Goal: Task Accomplishment & Management: Manage account settings

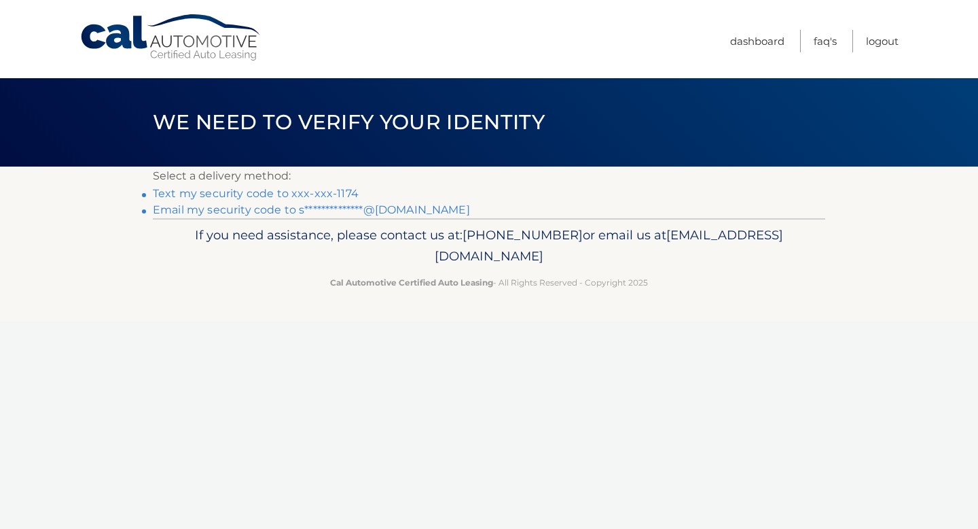
click at [293, 193] on link "Text my security code to xxx-xxx-1174" at bounding box center [256, 193] width 206 height 13
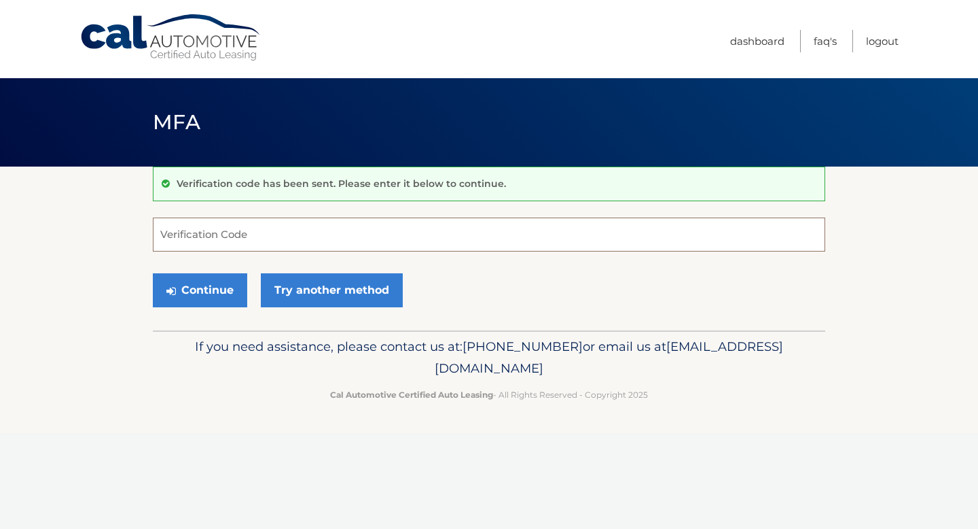
click at [237, 237] on input "Verification Code" at bounding box center [489, 234] width 673 height 34
click at [380, 227] on input "Verification Code" at bounding box center [489, 234] width 673 height 34
type input "825405"
click at [230, 293] on button "Continue" at bounding box center [200, 290] width 94 height 34
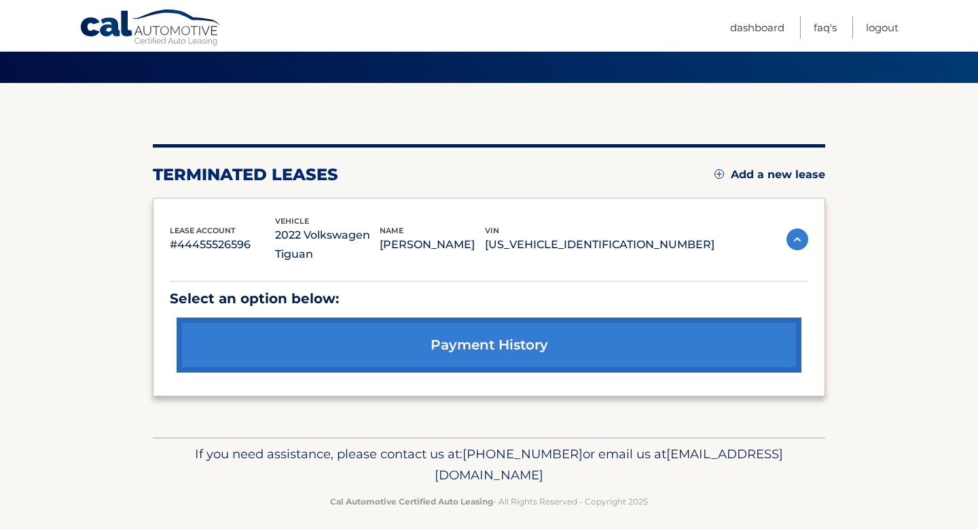
scroll to position [94, 0]
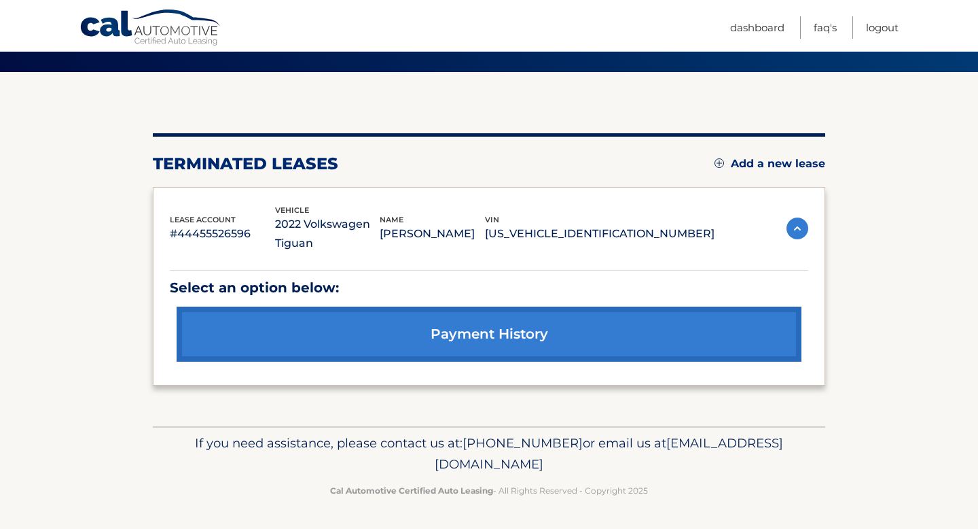
click at [788, 167] on link "Add a new lease" at bounding box center [770, 164] width 111 height 14
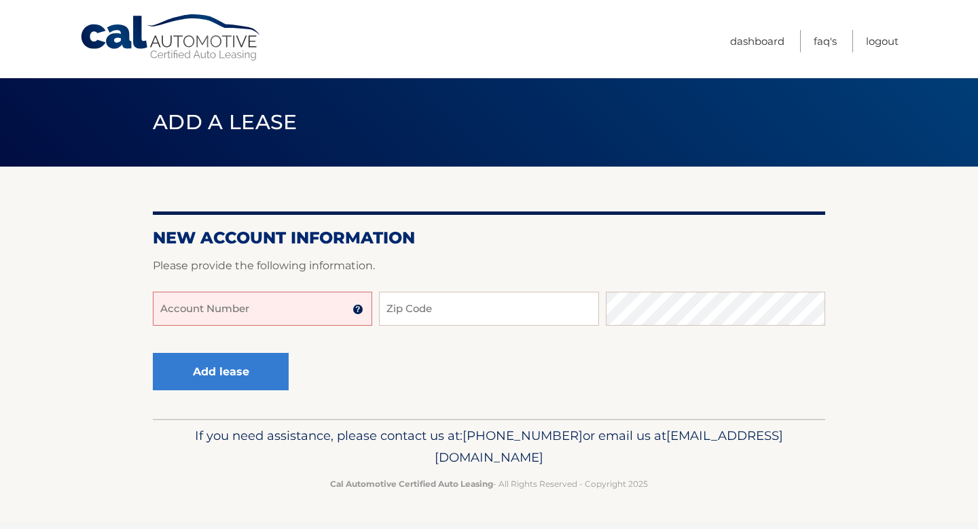
click at [279, 312] on input "Account Number" at bounding box center [262, 308] width 219 height 34
click at [249, 308] on input "Account Number" at bounding box center [262, 308] width 219 height 34
type input "44455983328"
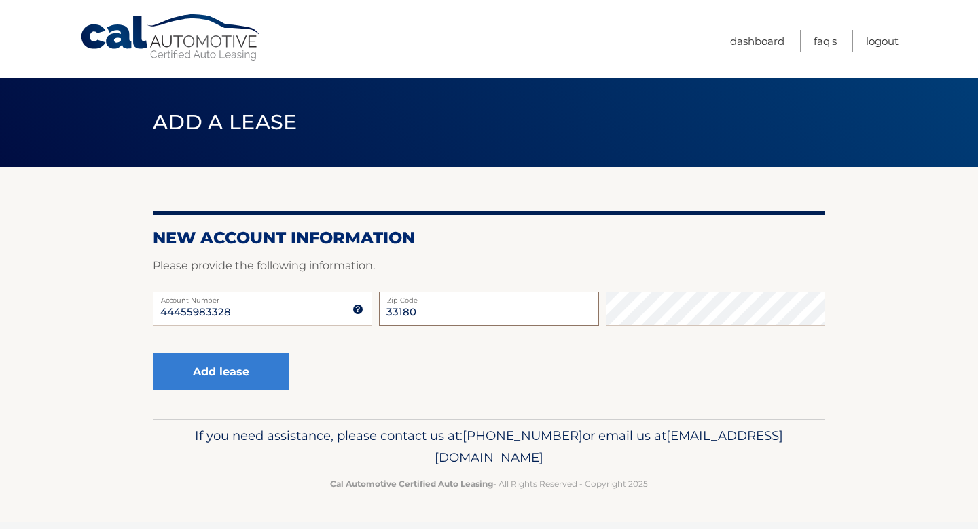
type input "33180"
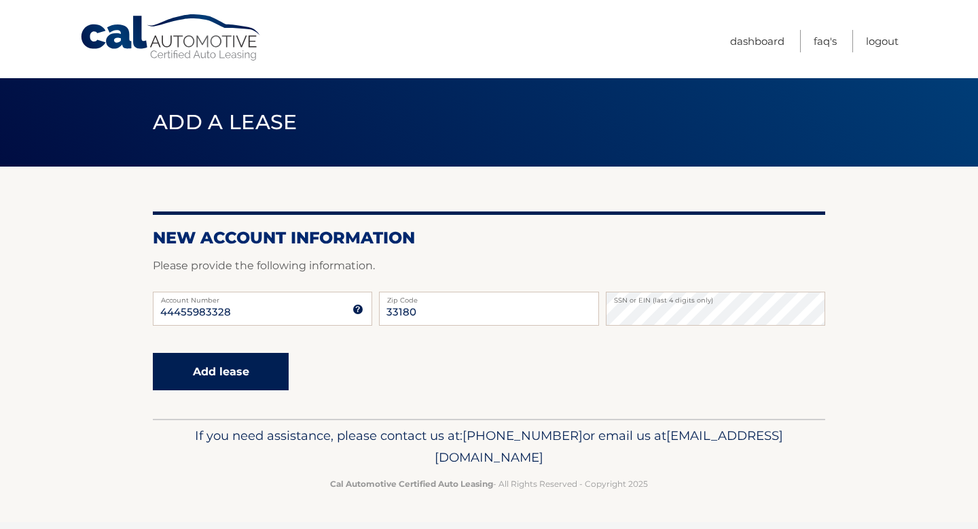
click at [213, 376] on button "Add lease" at bounding box center [221, 371] width 136 height 37
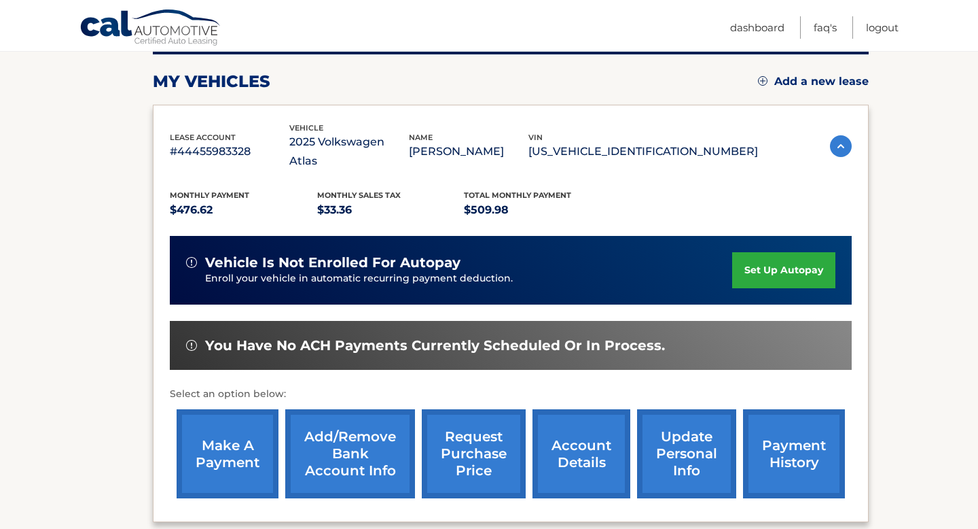
scroll to position [177, 0]
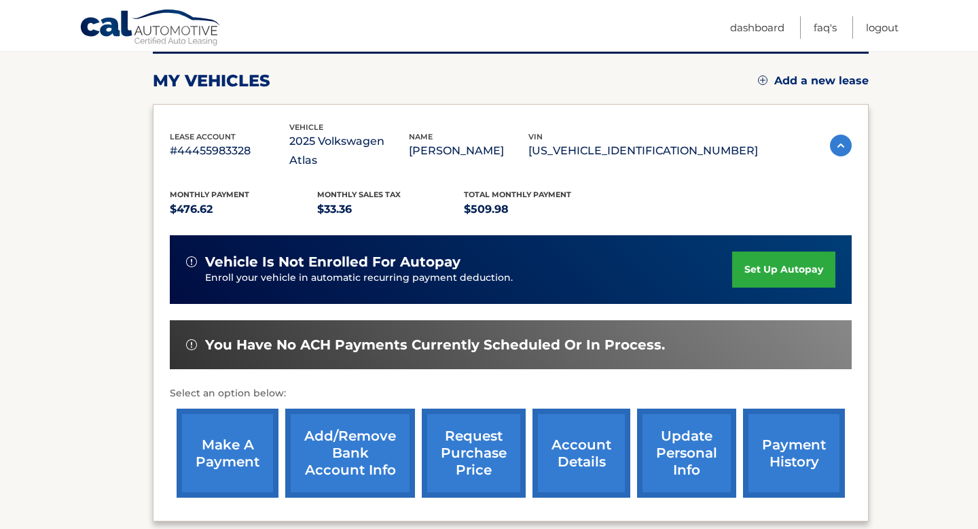
click at [781, 251] on link "set up autopay" at bounding box center [783, 269] width 103 height 36
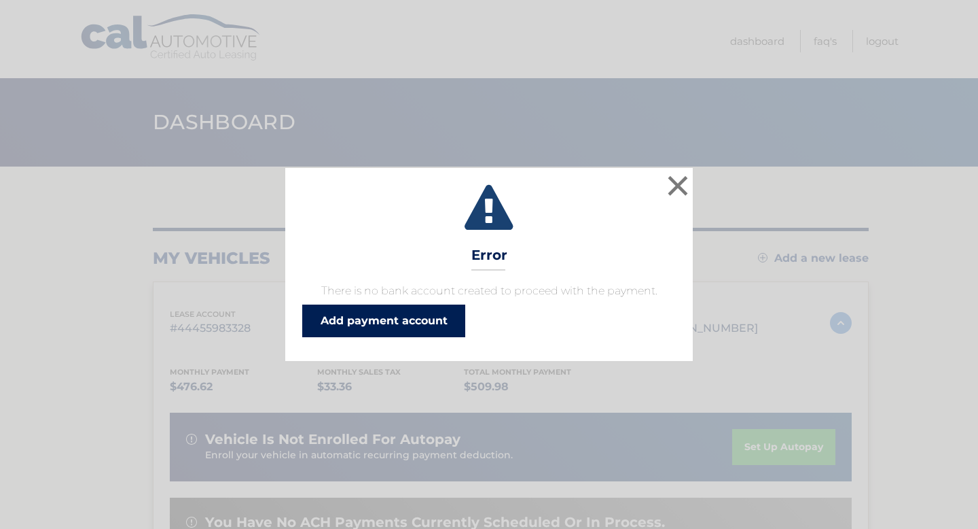
click at [391, 317] on link "Add payment account" at bounding box center [383, 320] width 163 height 33
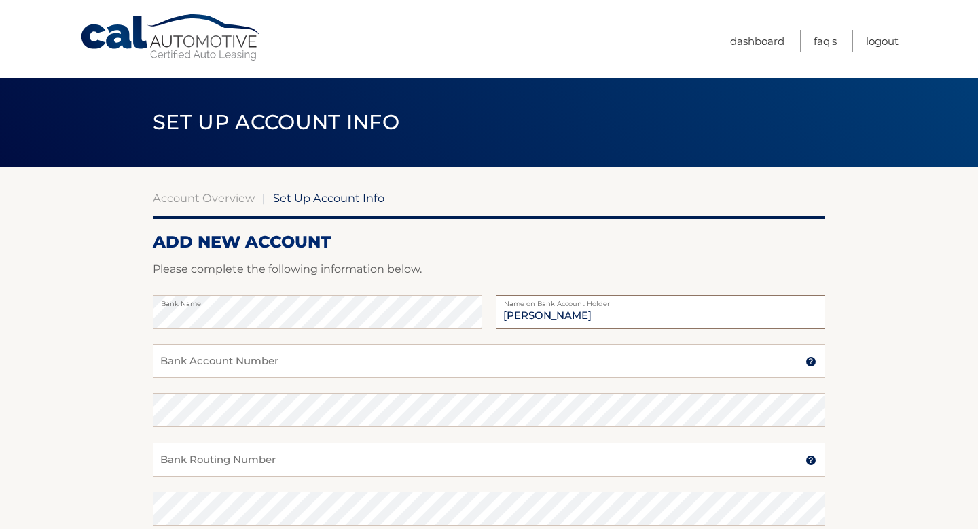
type input "[PERSON_NAME]"
click at [275, 357] on input "Bank Account Number" at bounding box center [489, 361] width 673 height 34
click at [323, 349] on input "Bank Account Number" at bounding box center [489, 361] width 673 height 34
type input "1851584464"
click at [270, 463] on input "Bank Routing Number" at bounding box center [489, 459] width 673 height 34
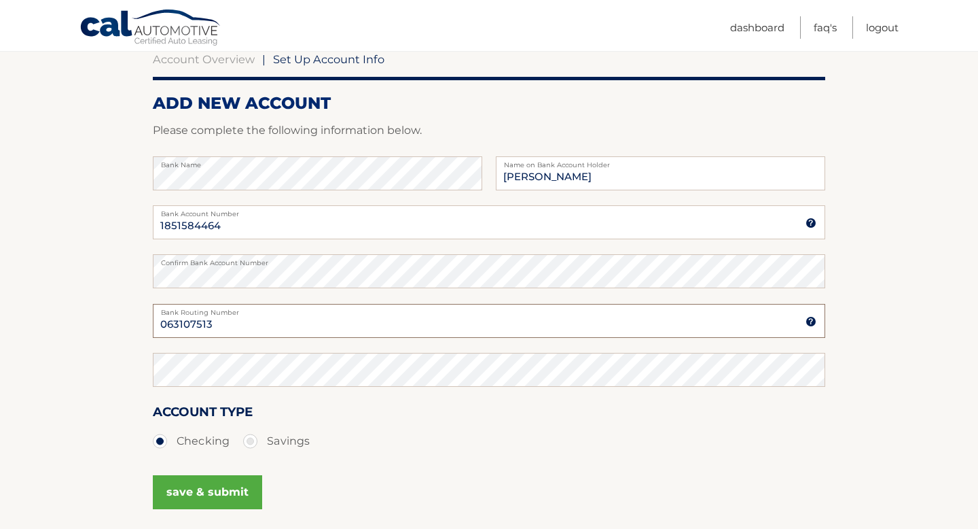
scroll to position [171, 0]
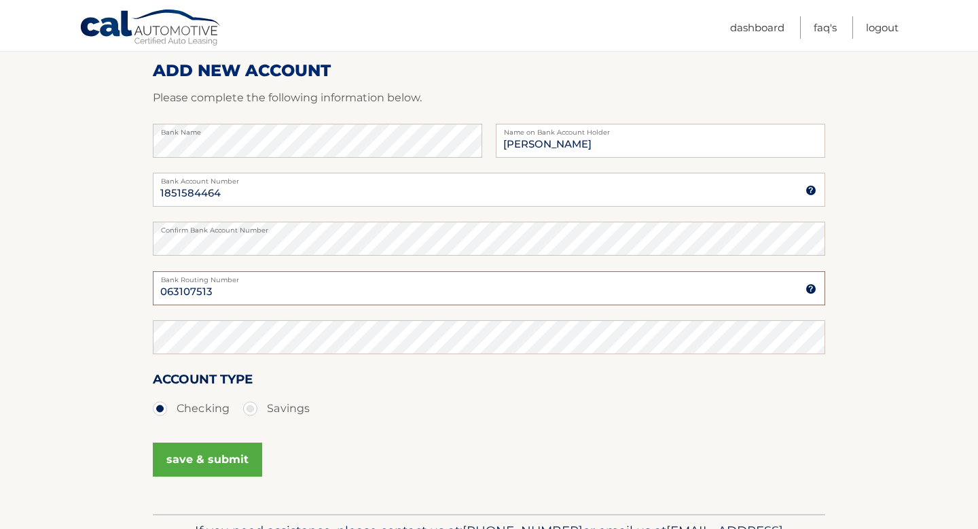
type input "063107513"
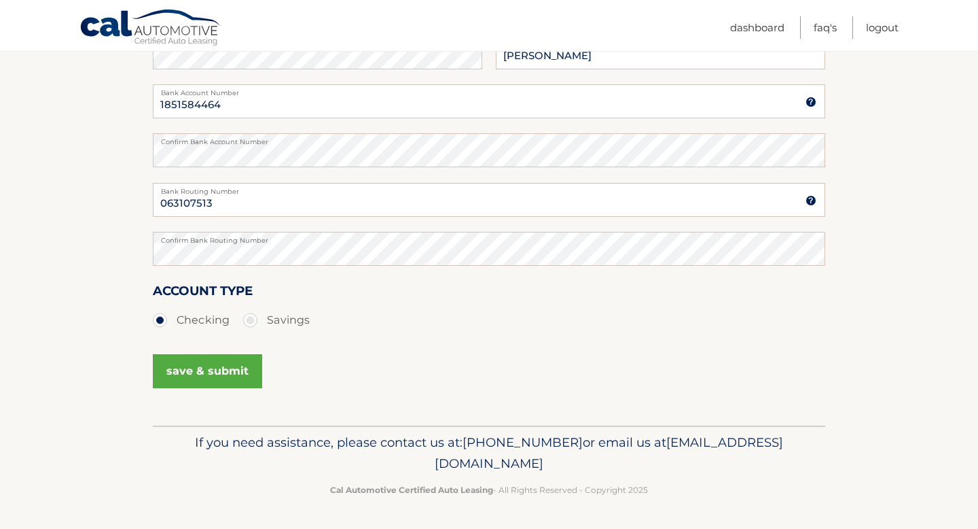
click at [243, 365] on button "save & submit" at bounding box center [207, 371] width 109 height 34
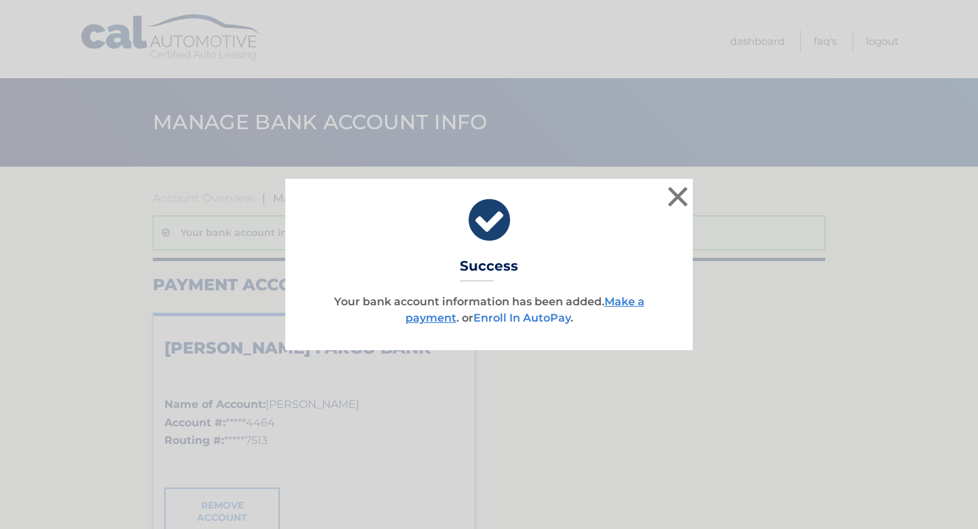
click at [537, 317] on link "Enroll In AutoPay" at bounding box center [522, 317] width 97 height 13
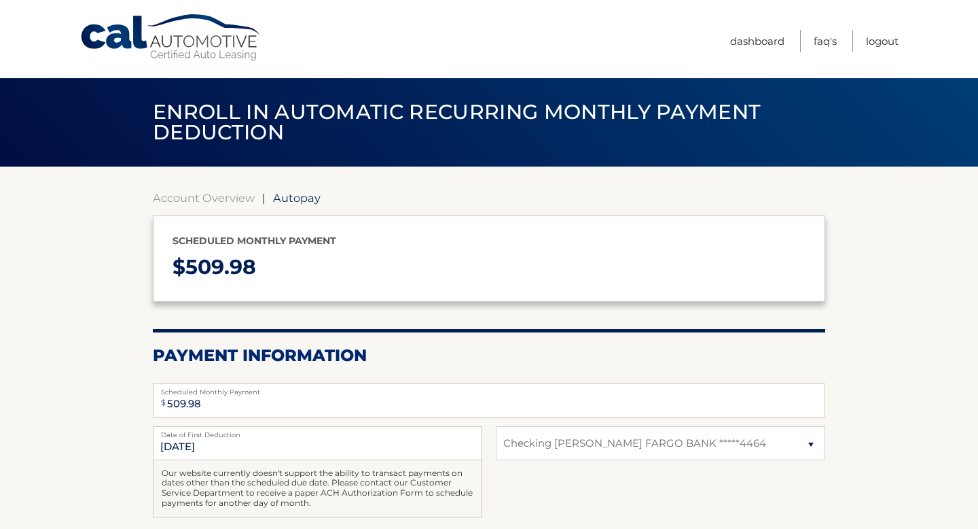
select select "OTQwM2MyNGQtNzdmNS00Yzg4LWFjZjQtYWE2ZTRiOTdjNmM1"
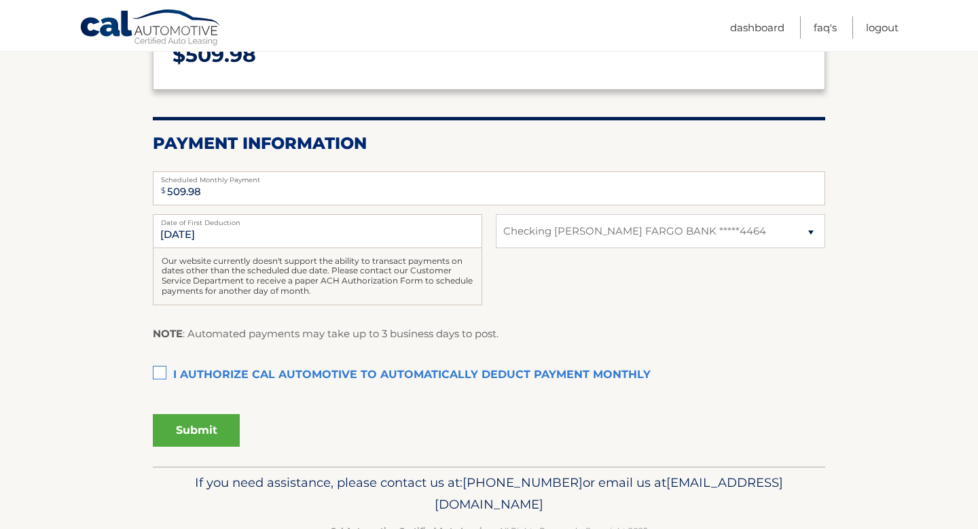
scroll to position [231, 0]
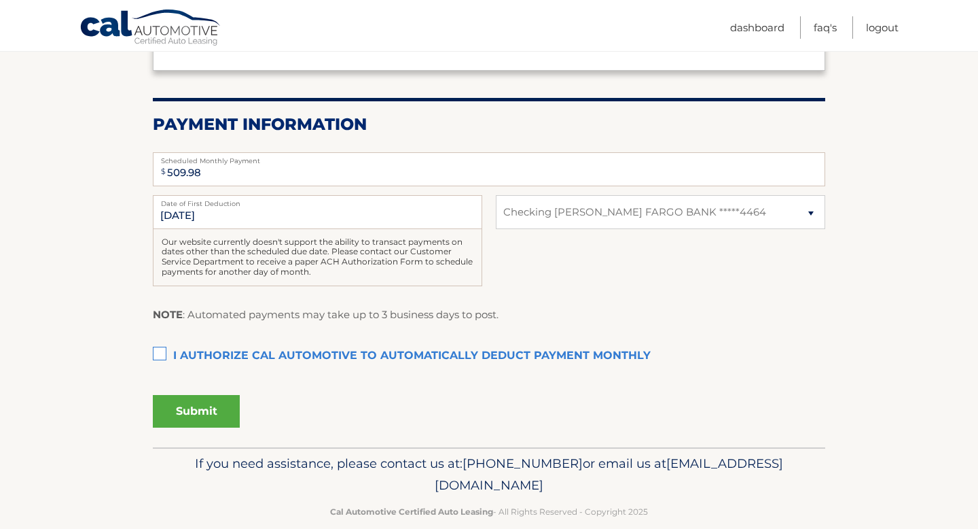
click at [163, 350] on label "I authorize cal automotive to automatically deduct payment monthly This checkbo…" at bounding box center [489, 355] width 673 height 27
click at [0, 0] on input "I authorize cal automotive to automatically deduct payment monthly This checkbo…" at bounding box center [0, 0] width 0 height 0
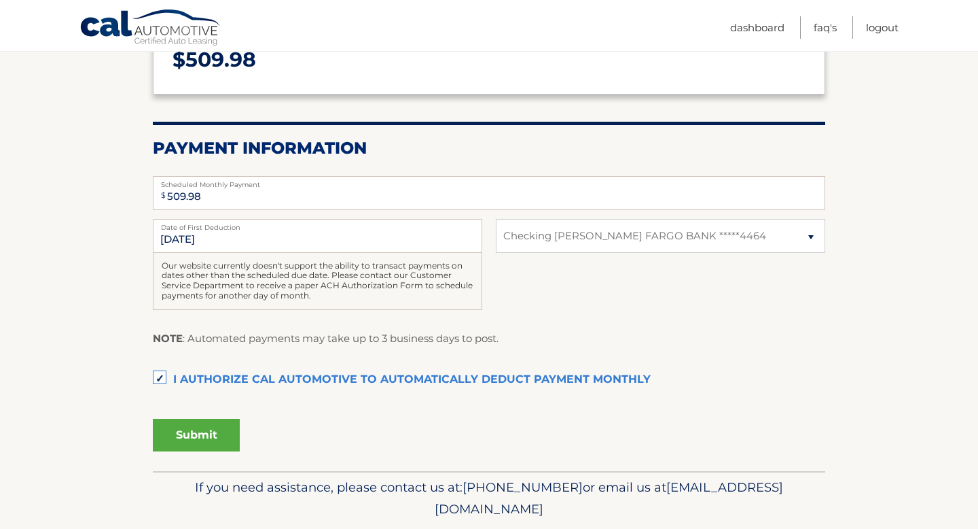
scroll to position [207, 0]
click at [723, 239] on select "Select Bank Account Checking WELLS FARGO BANK *****4464" at bounding box center [660, 236] width 329 height 34
click at [707, 293] on div "8/26/2025 Date of First Deduction Our website currently doesn't support the abi…" at bounding box center [489, 272] width 673 height 106
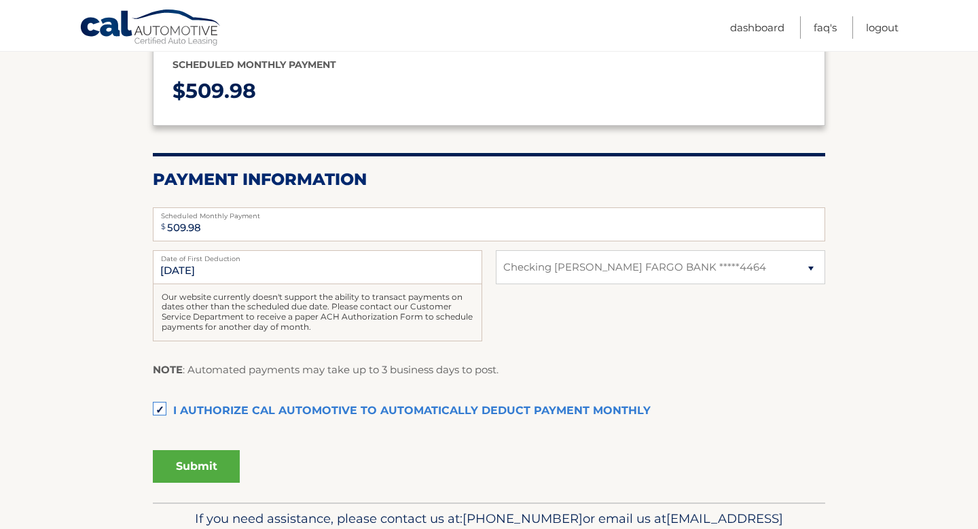
scroll to position [224, 0]
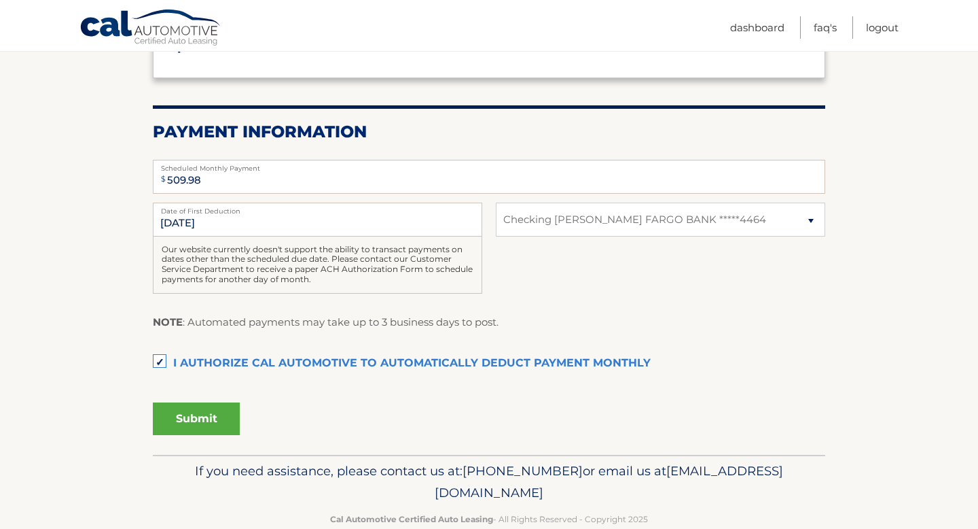
click at [192, 415] on button "Submit" at bounding box center [196, 418] width 87 height 33
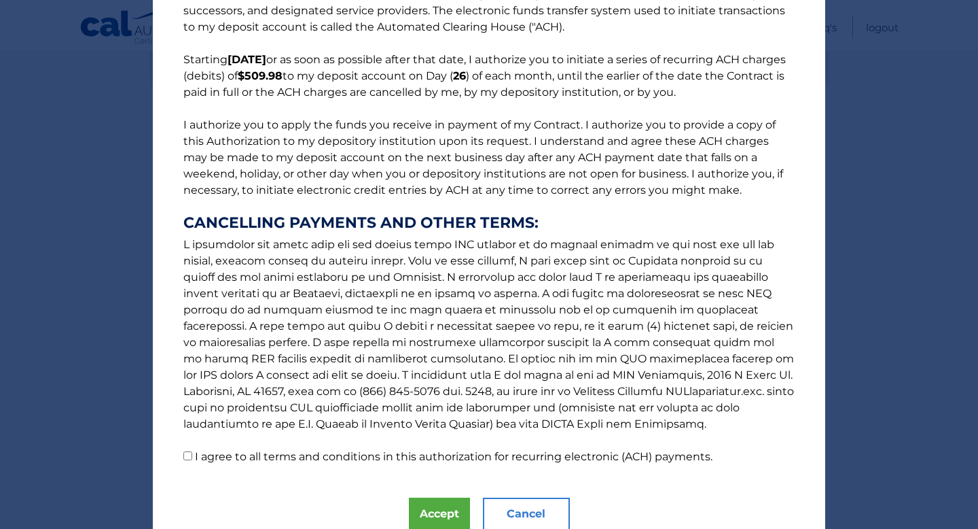
scroll to position [129, 0]
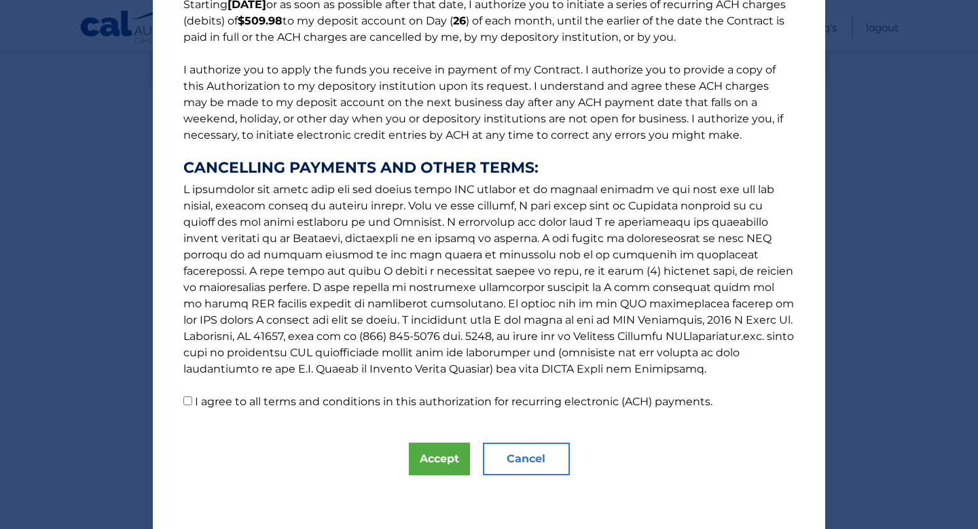
click at [191, 404] on input "I agree to all terms and conditions in this authorization for recurring electro…" at bounding box center [187, 400] width 9 height 9
checkbox input "true"
click at [434, 453] on button "Accept" at bounding box center [439, 458] width 61 height 33
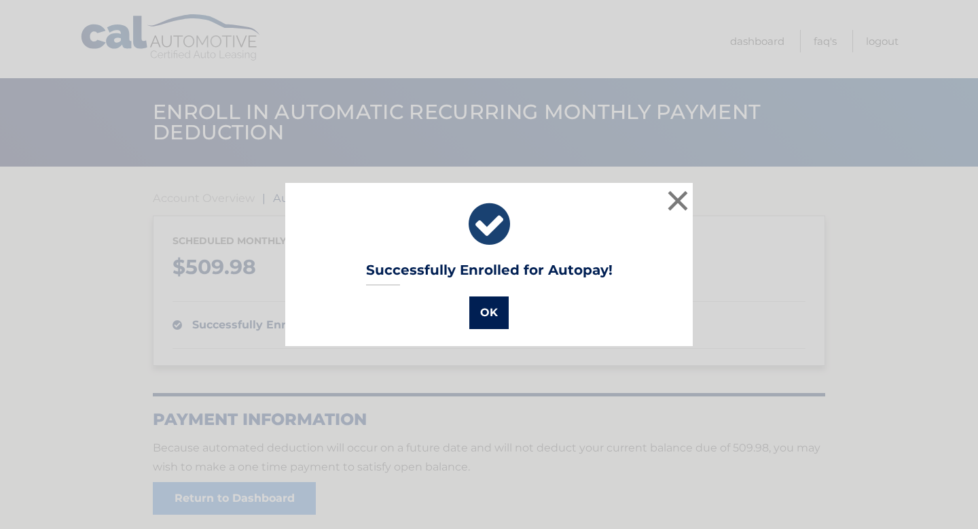
click at [493, 315] on button "OK" at bounding box center [488, 312] width 39 height 33
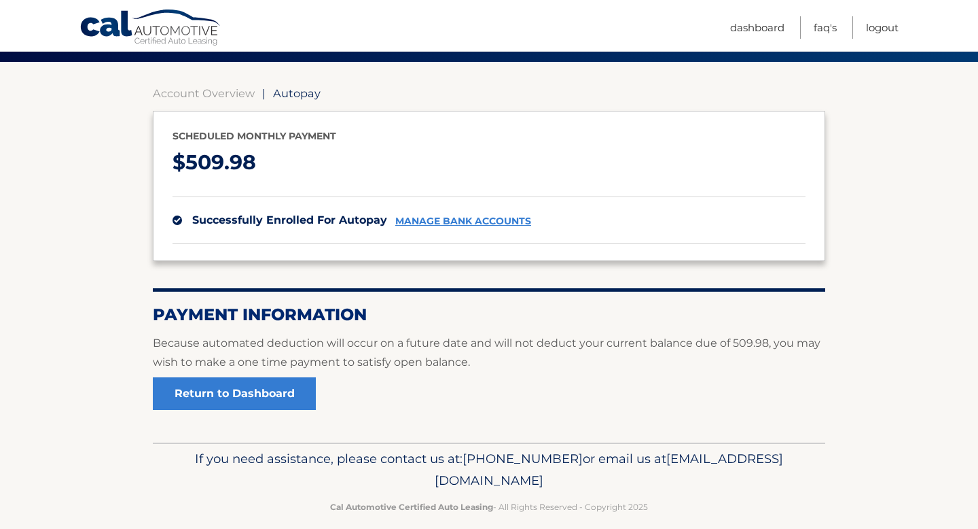
scroll to position [122, 0]
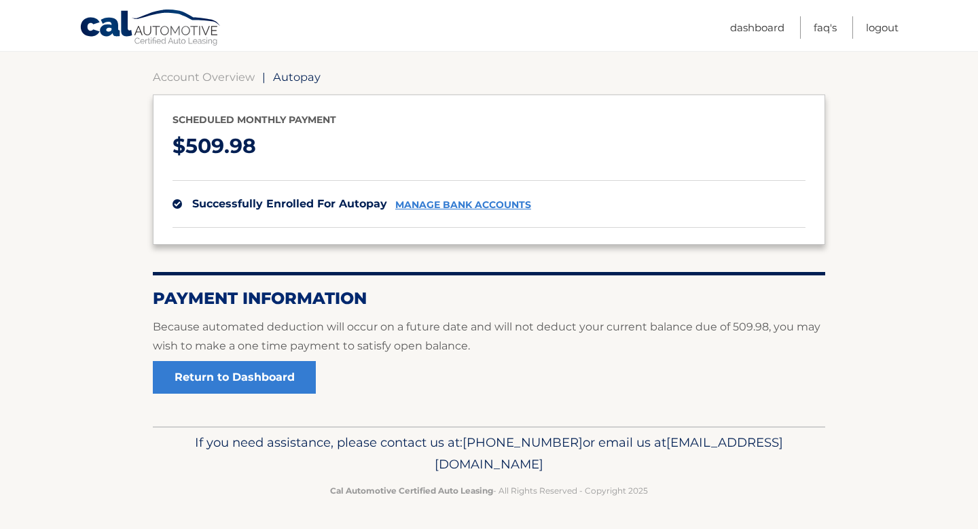
click at [473, 202] on link "manage bank accounts" at bounding box center [463, 205] width 136 height 12
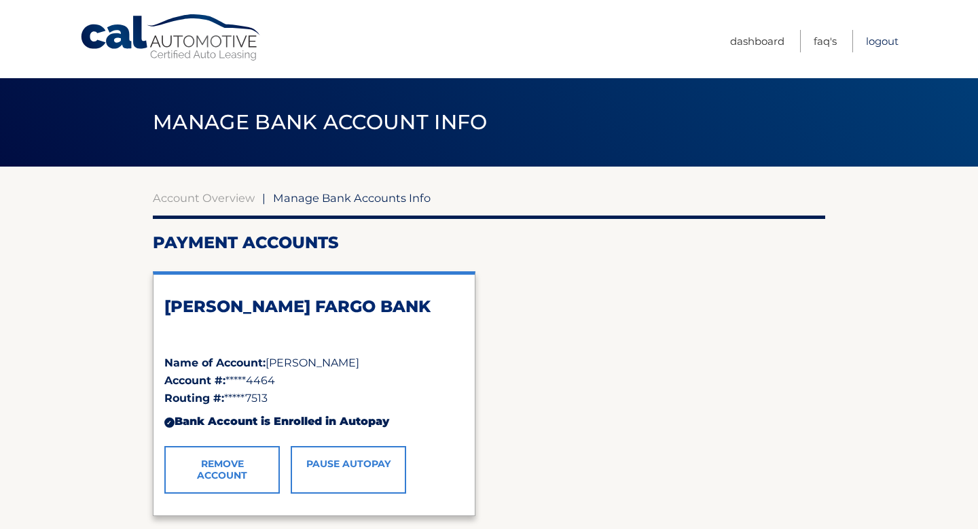
click at [886, 37] on link "Logout" at bounding box center [882, 41] width 33 height 22
